Goal: Information Seeking & Learning: Learn about a topic

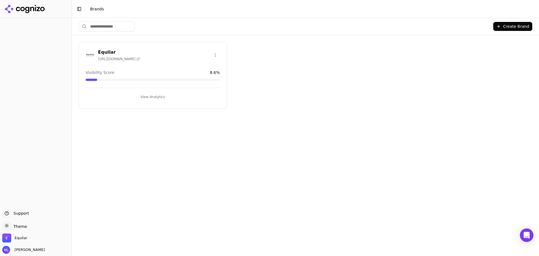
click at [146, 63] on div "Equilar [URL][DOMAIN_NAME] Visibility Score 8.6 % View Analytics" at bounding box center [153, 75] width 148 height 67
click at [148, 95] on button "View Analytics" at bounding box center [153, 96] width 134 height 9
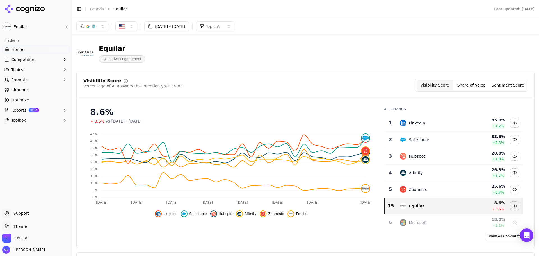
drag, startPoint x: 518, startPoint y: 141, endPoint x: 513, endPoint y: 142, distance: 5.1
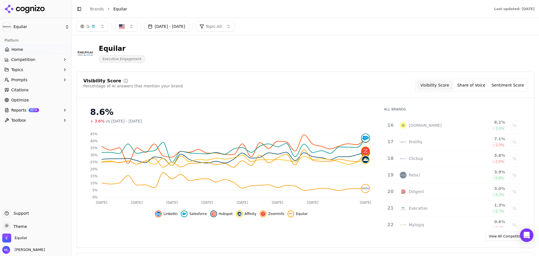
scroll to position [252, 0]
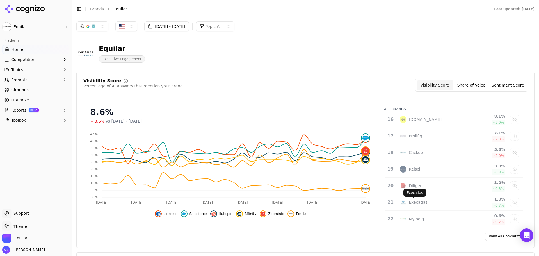
click at [410, 200] on div "Execatlas" at bounding box center [418, 202] width 19 height 6
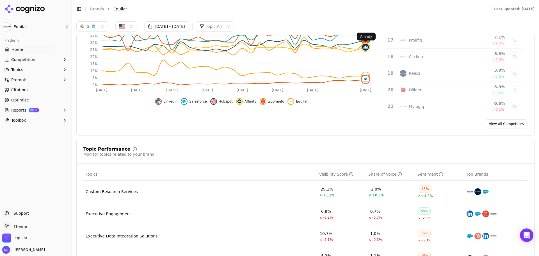
click at [365, 46] on img at bounding box center [366, 47] width 8 height 8
click at [366, 48] on img at bounding box center [366, 47] width 8 height 8
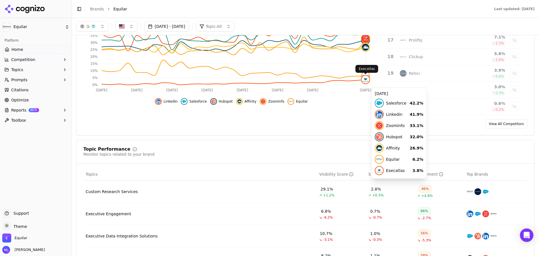
click at [364, 81] on img at bounding box center [366, 80] width 8 height 8
click img
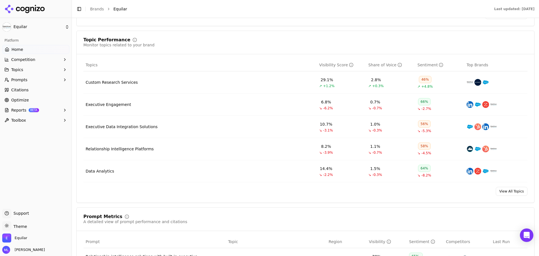
scroll to position [225, 0]
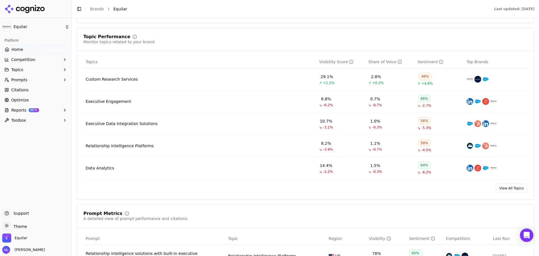
click at [508, 188] on link "View All Topics" at bounding box center [512, 188] width 32 height 9
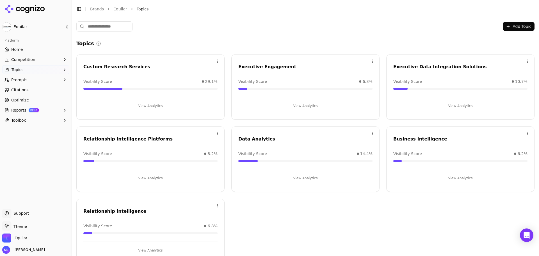
scroll to position [13, 0]
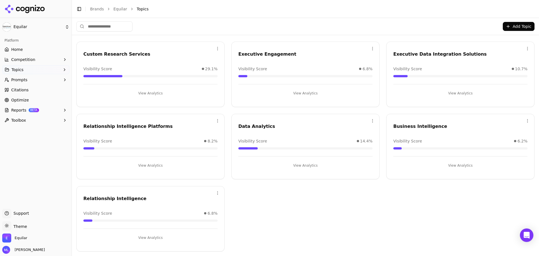
click at [445, 66] on div "Visibility Score 10.7%" at bounding box center [460, 69] width 134 height 6
click at [441, 53] on div "Executive Data Integration Solutions" at bounding box center [460, 54] width 134 height 7
click at [457, 91] on button "View Analytics" at bounding box center [460, 93] width 134 height 9
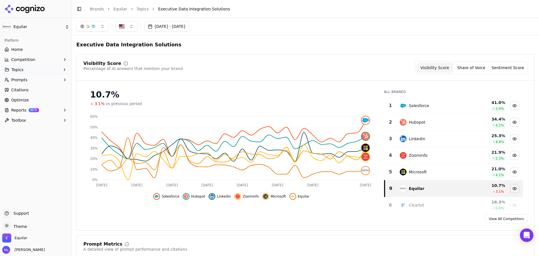
drag, startPoint x: 517, startPoint y: 113, endPoint x: 516, endPoint y: 116, distance: 3.0
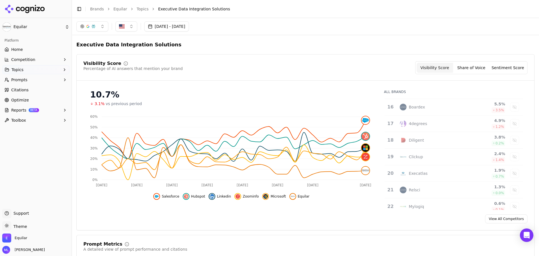
scroll to position [252, 0]
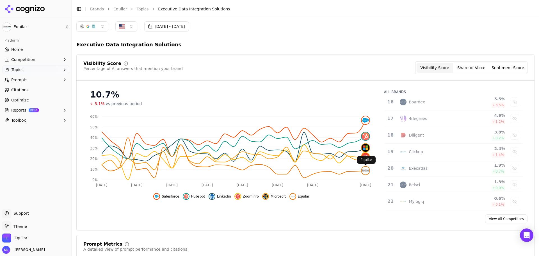
click at [367, 168] on img at bounding box center [366, 170] width 8 height 8
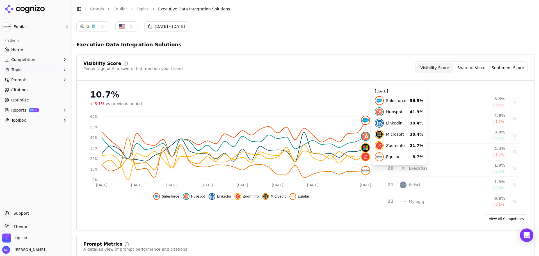
click at [365, 170] on img at bounding box center [366, 170] width 8 height 8
click img
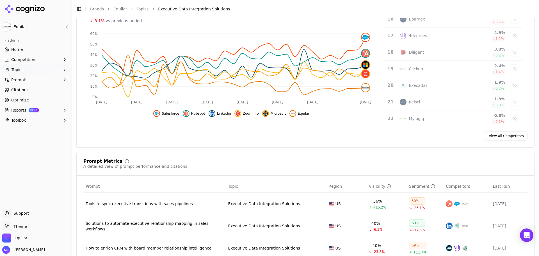
scroll to position [84, 0]
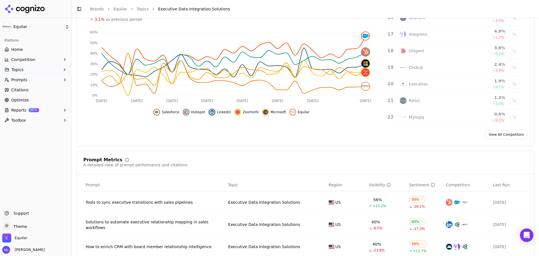
click at [251, 154] on div "Prompt Metrics A detailed view of prompt performance and citations Prompt Topic…" at bounding box center [305, 236] width 458 height 172
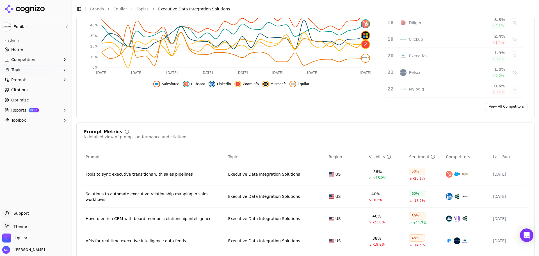
click at [22, 88] on span "Citations" at bounding box center [19, 90] width 17 height 6
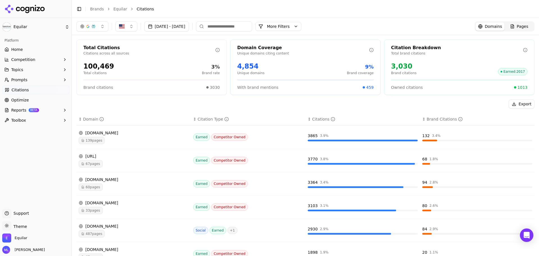
click at [239, 28] on input at bounding box center [224, 26] width 56 height 10
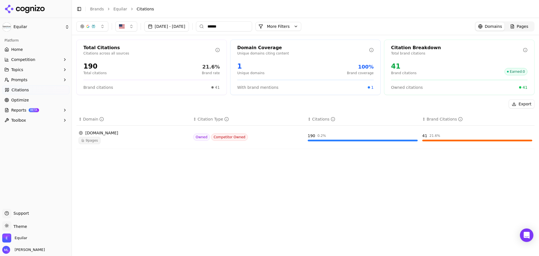
type input "******"
click at [93, 141] on span "9 pages" at bounding box center [90, 140] width 22 height 7
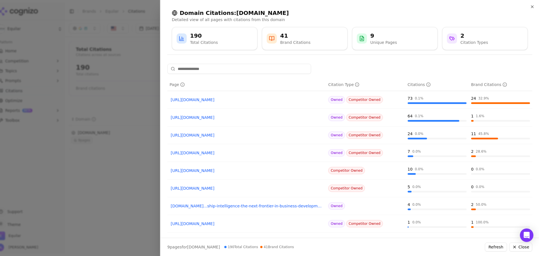
scroll to position [26, 0]
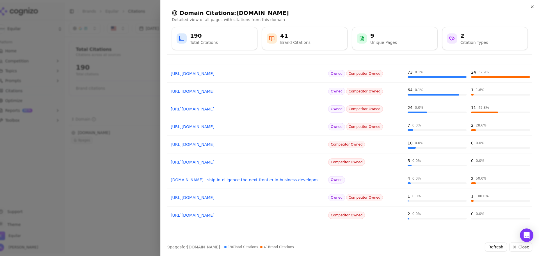
click at [273, 162] on link "[URL][DOMAIN_NAME]" at bounding box center [247, 162] width 152 height 6
click at [225, 162] on link "[URL][DOMAIN_NAME]" at bounding box center [247, 162] width 152 height 6
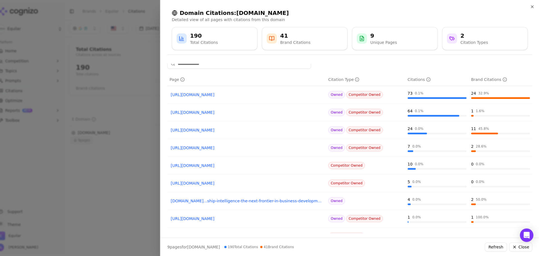
scroll to position [0, 0]
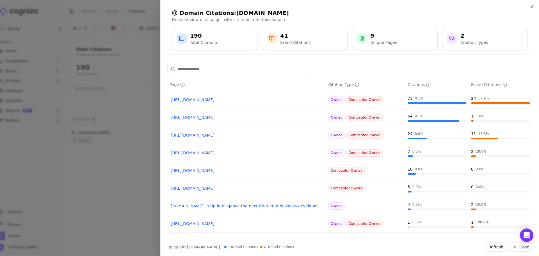
click at [490, 99] on div "24 32.9 %" at bounding box center [500, 98] width 59 height 6
click at [355, 154] on span "Competitor Owned" at bounding box center [364, 152] width 37 height 7
click at [337, 151] on span "Owned" at bounding box center [336, 152] width 17 height 7
click at [303, 33] on div "41" at bounding box center [295, 36] width 30 height 8
click at [284, 43] on div "Brand Citations" at bounding box center [295, 43] width 30 height 6
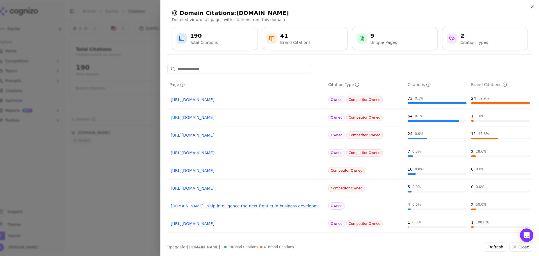
click at [281, 31] on div "41 Brand Citations" at bounding box center [305, 38] width 86 height 23
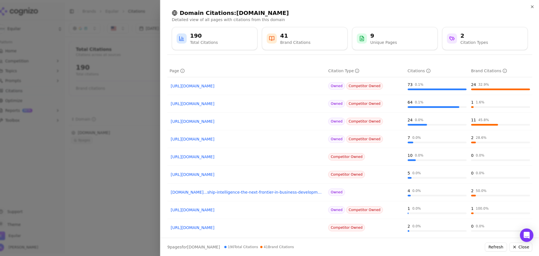
scroll to position [26, 0]
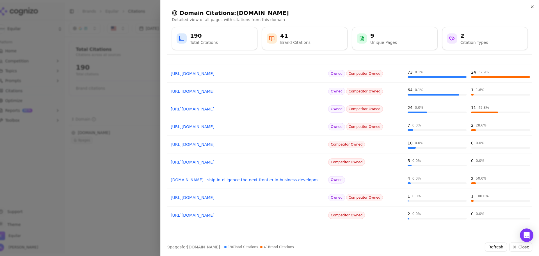
click at [454, 116] on td "24 0.0 %" at bounding box center [436, 109] width 63 height 18
click at [365, 109] on span "Competitor Owned" at bounding box center [364, 108] width 37 height 7
click at [408, 108] on div "24" at bounding box center [410, 108] width 5 height 6
drag, startPoint x: 76, startPoint y: 193, endPoint x: 79, endPoint y: 190, distance: 4.2
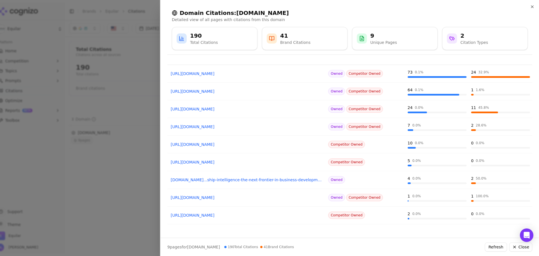
click at [77, 193] on div at bounding box center [269, 128] width 539 height 256
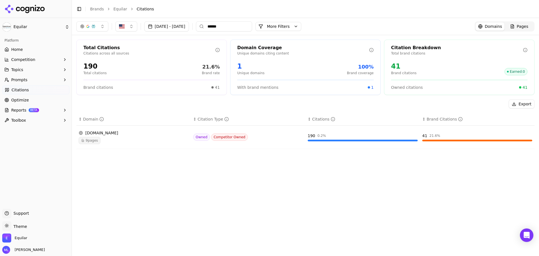
click at [18, 91] on span "Citations" at bounding box center [20, 90] width 17 height 6
click at [19, 90] on span "Citations" at bounding box center [20, 90] width 17 height 6
click at [267, 72] on div "1 Unique domains 100% Brand coverage" at bounding box center [305, 68] width 136 height 13
click at [371, 68] on div "100%" at bounding box center [360, 67] width 27 height 8
click at [370, 87] on div at bounding box center [369, 87] width 2 height 2
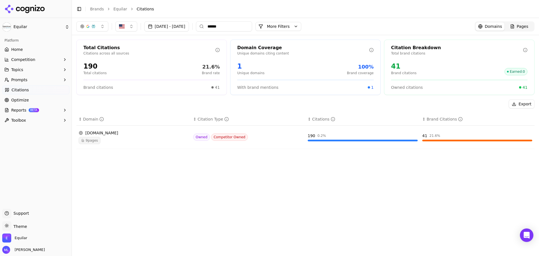
click at [352, 48] on div "Domain Coverage" at bounding box center [303, 47] width 132 height 7
click at [409, 48] on div "Citation Breakdown" at bounding box center [457, 47] width 132 height 7
click at [523, 72] on span "Earned : 0" at bounding box center [515, 71] width 23 height 7
click at [520, 24] on span "Pages" at bounding box center [523, 27] width 12 height 6
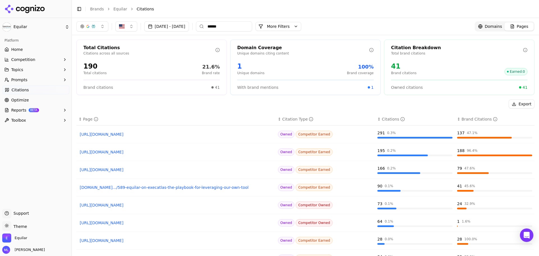
click at [246, 21] on div "[DATE] - [DATE] ****** More More Filters Domains Pages" at bounding box center [305, 26] width 467 height 17
click at [242, 26] on input "******" at bounding box center [224, 26] width 56 height 10
click at [21, 51] on span "Home" at bounding box center [17, 50] width 12 height 6
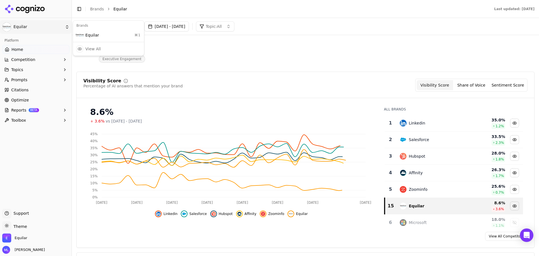
click at [20, 28] on html "Equilar Platform Home Competition Topics Prompts Citations Optimize Reports BET…" at bounding box center [269, 128] width 539 height 256
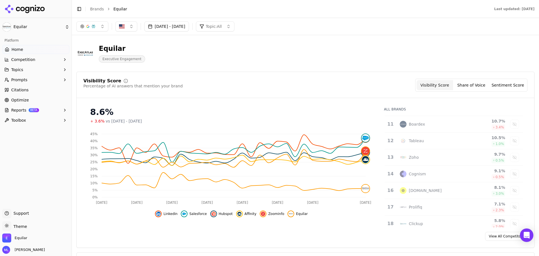
scroll to position [252, 0]
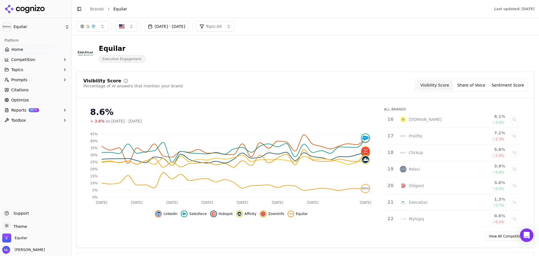
drag, startPoint x: 517, startPoint y: 136, endPoint x: 489, endPoint y: 231, distance: 98.9
click at [507, 230] on html "Equilar Platform Home Competition Topics Prompts Citations Optimize Reports BET…" at bounding box center [269, 128] width 539 height 256
click at [419, 235] on div "View All Competitors" at bounding box center [306, 236] width 458 height 9
click at [413, 203] on div "Execatlas" at bounding box center [418, 202] width 19 height 6
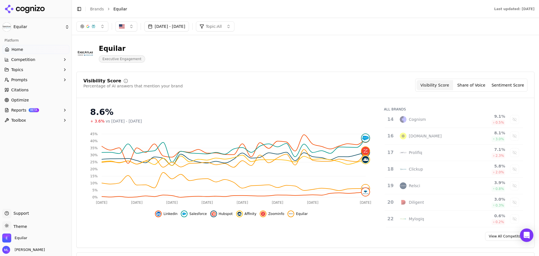
click at [472, 81] on button "Share of Voice" at bounding box center [471, 85] width 36 height 10
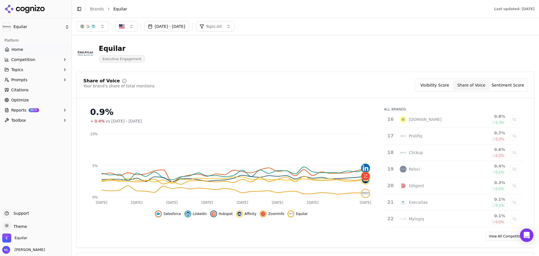
click at [507, 85] on button "Sentiment Score" at bounding box center [508, 85] width 36 height 10
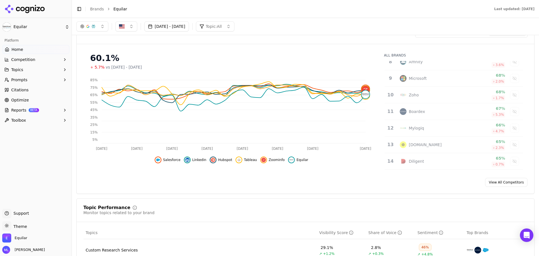
scroll to position [0, 0]
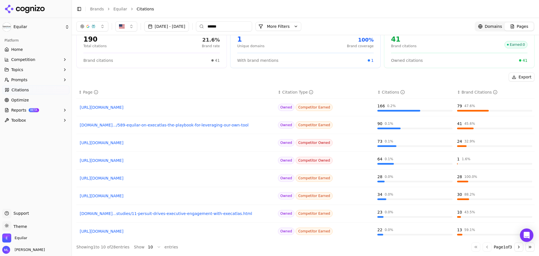
scroll to position [38, 0]
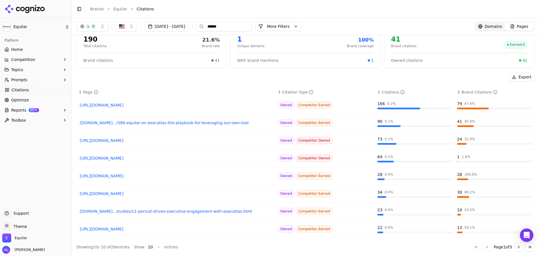
click at [514, 247] on button "Go to next page" at bounding box center [518, 246] width 9 height 9
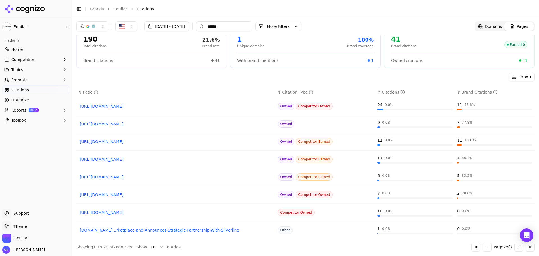
scroll to position [0, 0]
